Goal: Task Accomplishment & Management: Manage account settings

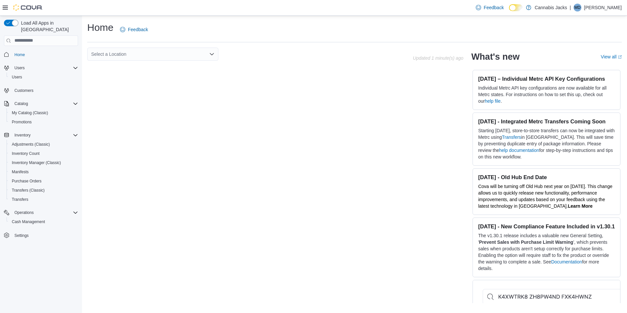
click at [4, 10] on icon at bounding box center [5, 8] width 5 height 4
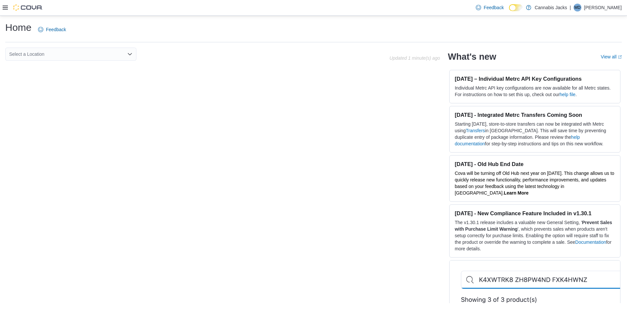
click at [5, 8] on icon at bounding box center [5, 8] width 5 height 4
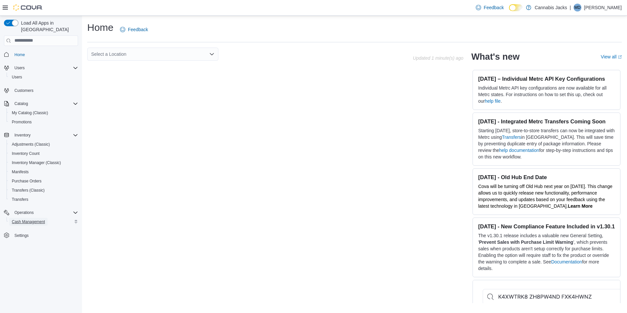
click at [26, 219] on span "Cash Management" at bounding box center [28, 221] width 33 height 5
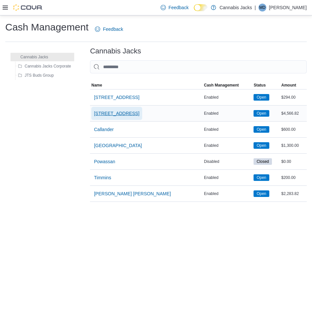
click at [118, 112] on span "[STREET_ADDRESS]" at bounding box center [116, 113] width 45 height 7
